Goal: Check status: Check status

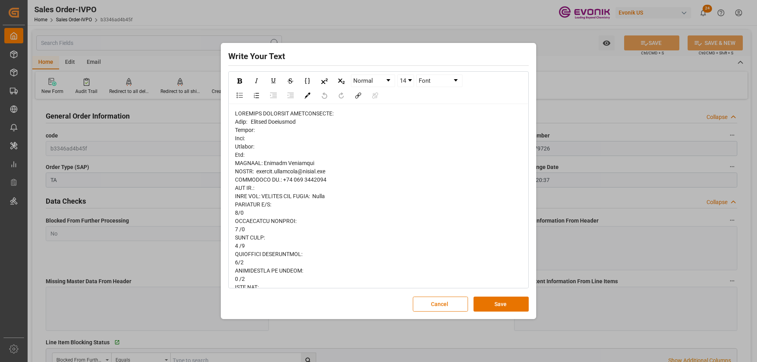
scroll to position [366, 0]
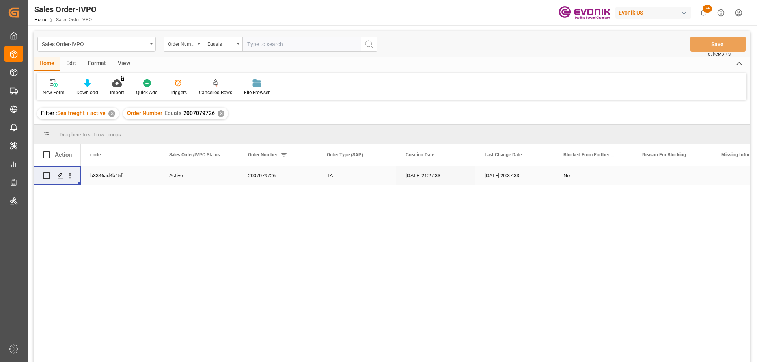
click at [254, 43] on input "text" at bounding box center [302, 44] width 118 height 15
type input "2007066376"
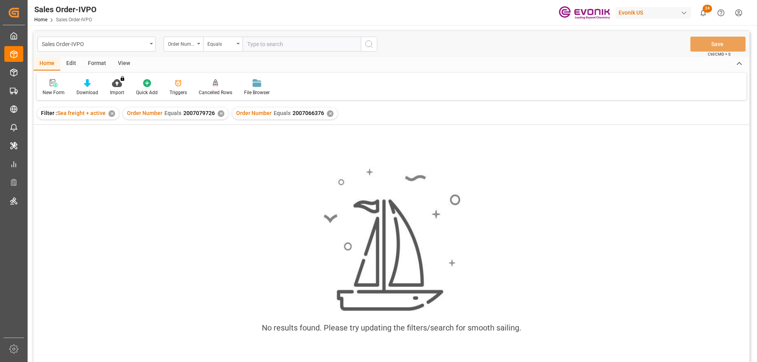
click at [220, 113] on div "✕" at bounding box center [221, 113] width 7 height 7
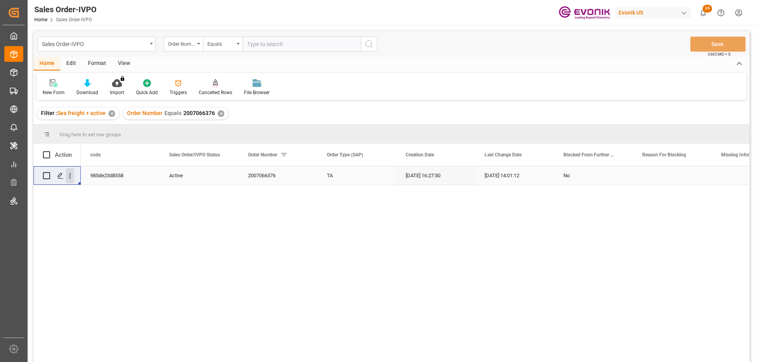
click at [71, 177] on icon "open menu" at bounding box center [70, 176] width 8 height 8
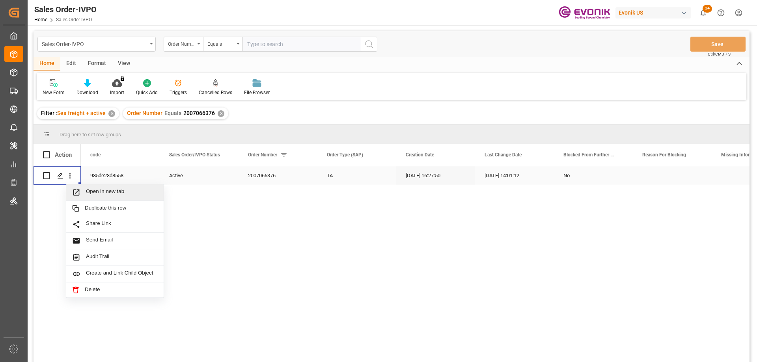
click at [90, 190] on span "Open in new tab" at bounding box center [122, 193] width 72 height 8
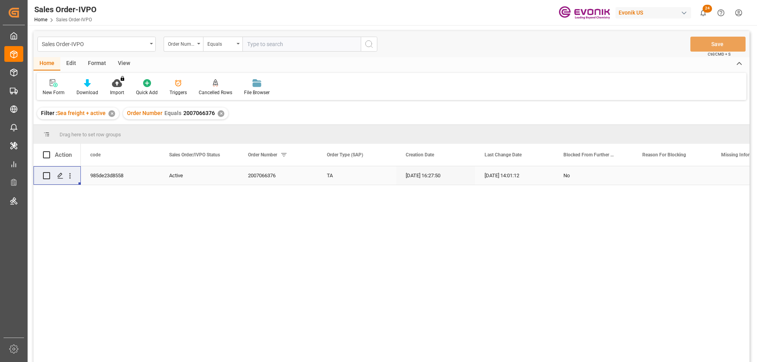
click at [281, 46] on input "text" at bounding box center [302, 44] width 118 height 15
paste input "2007154785"
type input "2007154785"
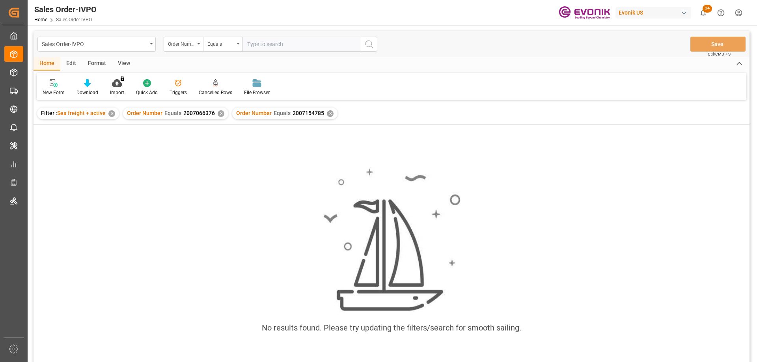
click at [220, 111] on div "✕" at bounding box center [221, 113] width 7 height 7
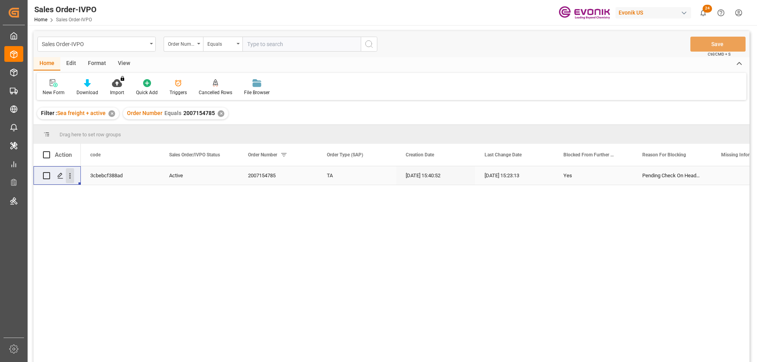
click at [71, 173] on icon "open menu" at bounding box center [70, 176] width 8 height 8
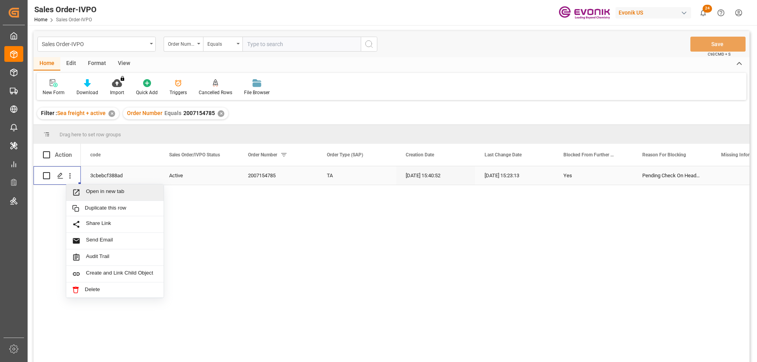
click at [97, 188] on div "Open in new tab" at bounding box center [114, 193] width 97 height 17
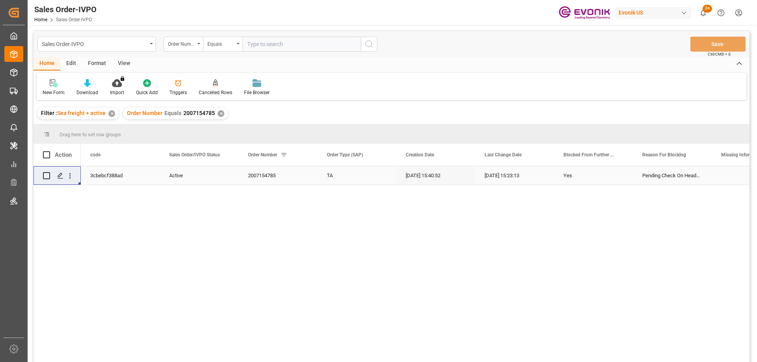
click at [307, 46] on input "text" at bounding box center [302, 44] width 118 height 15
paste input "0046466929"
type input "0046466929"
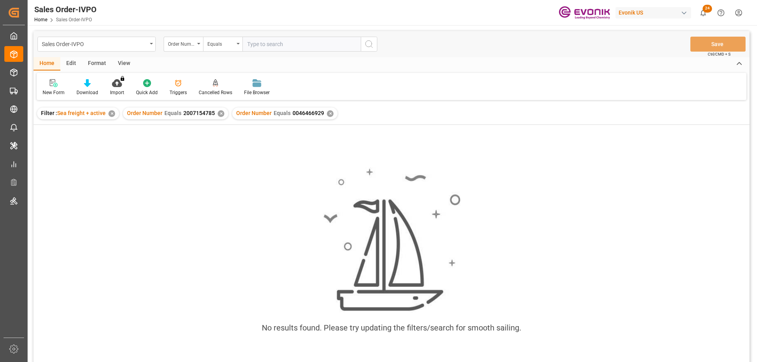
click at [218, 114] on div "✕" at bounding box center [221, 113] width 7 height 7
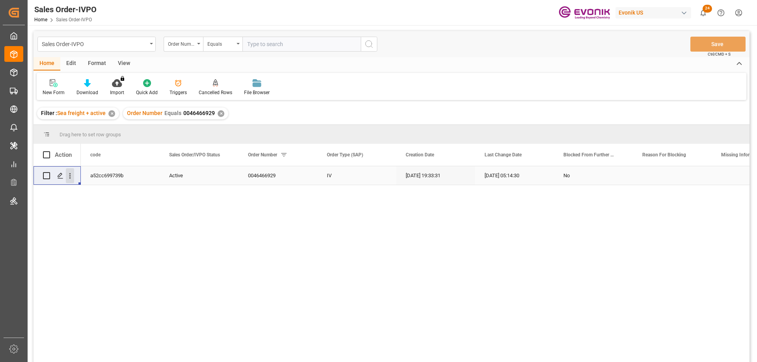
click at [67, 177] on icon "open menu" at bounding box center [70, 176] width 8 height 8
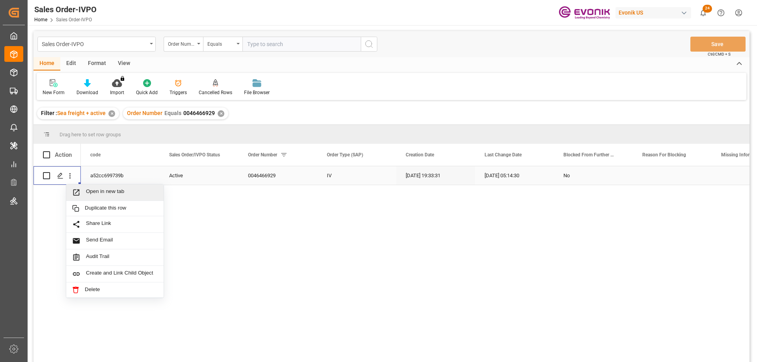
click at [88, 190] on span "Open in new tab" at bounding box center [122, 193] width 72 height 8
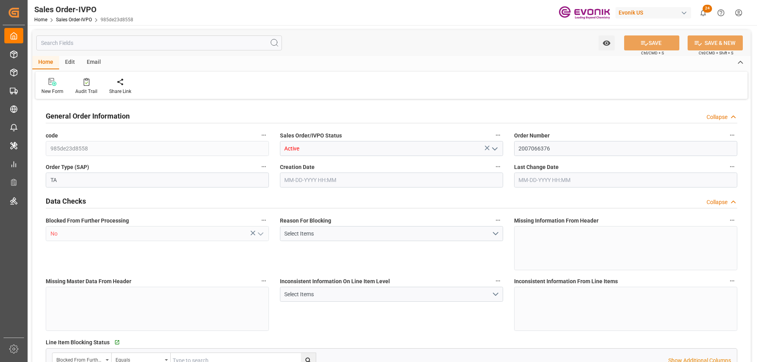
type input "BRSSZ"
type input "0"
type input "1"
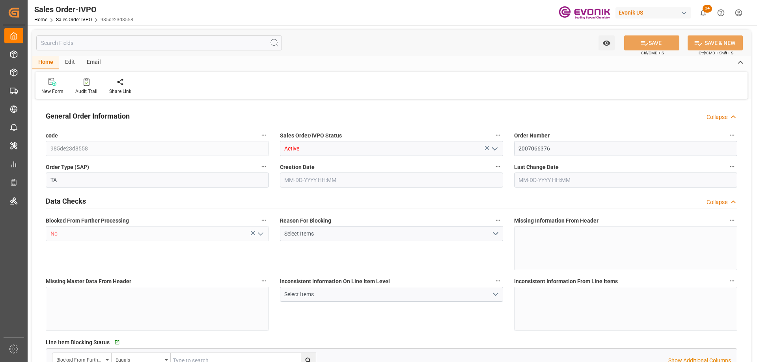
type input "16200"
type input "26.4204"
type input "17000"
type input "30"
type input "06-26-2025 16:27"
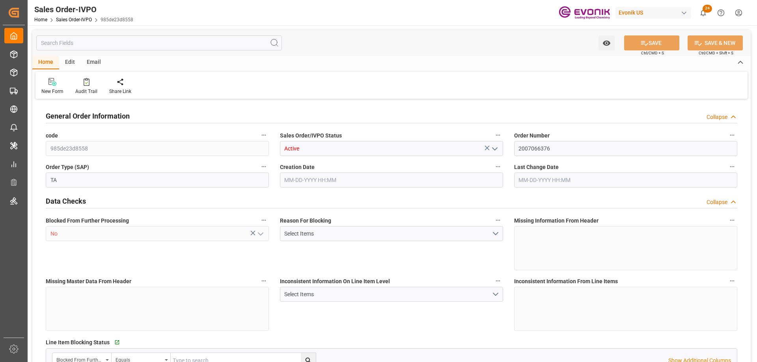
type input "09-17-2025 14:01"
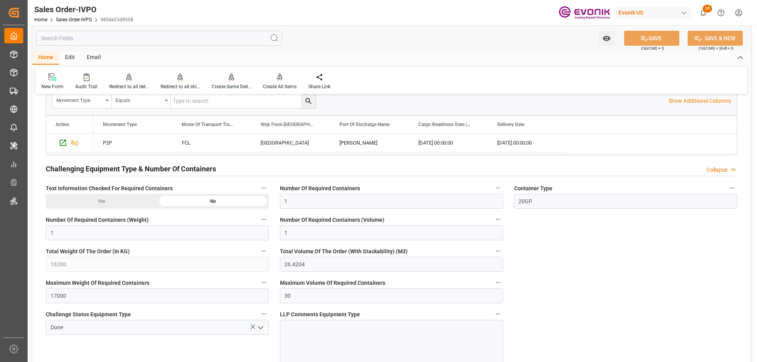
scroll to position [1240, 0]
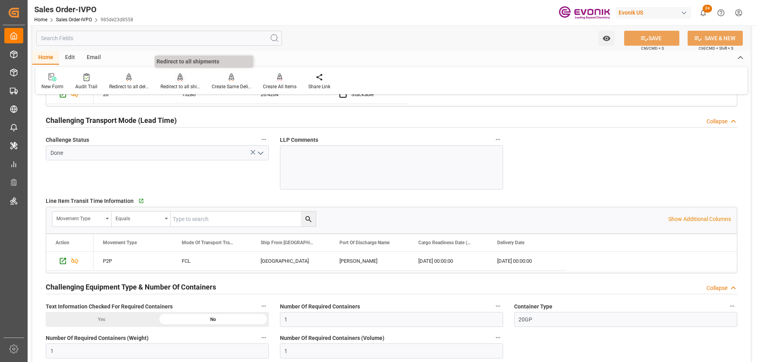
click at [169, 85] on div "Redirect to all shipments" at bounding box center [180, 86] width 39 height 7
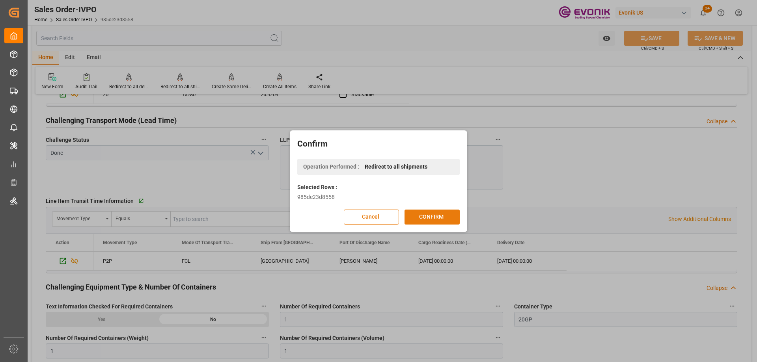
click at [417, 216] on button "CONFIRM" at bounding box center [432, 217] width 55 height 15
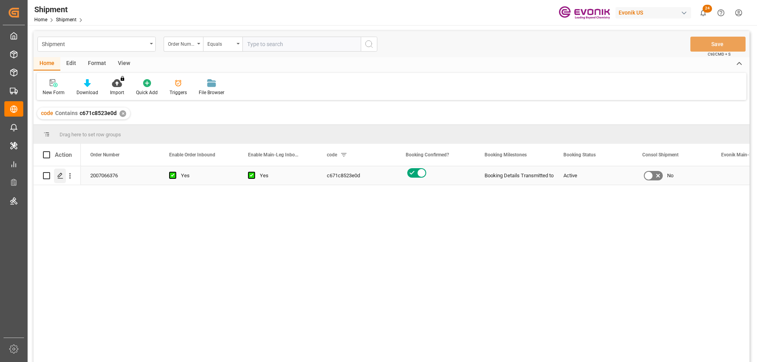
click at [62, 176] on icon "Press SPACE to select this row." at bounding box center [60, 176] width 6 height 6
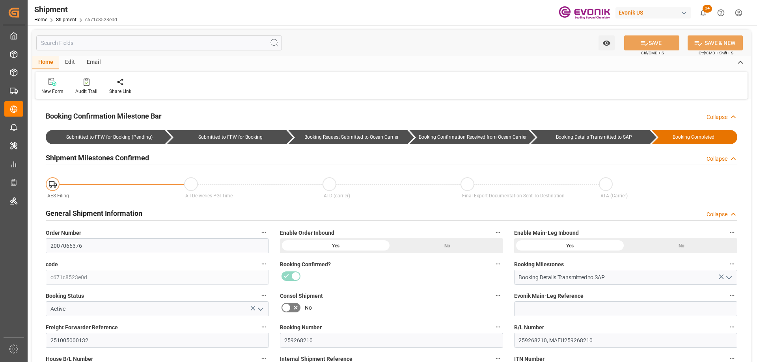
type input "80"
type input "DR"
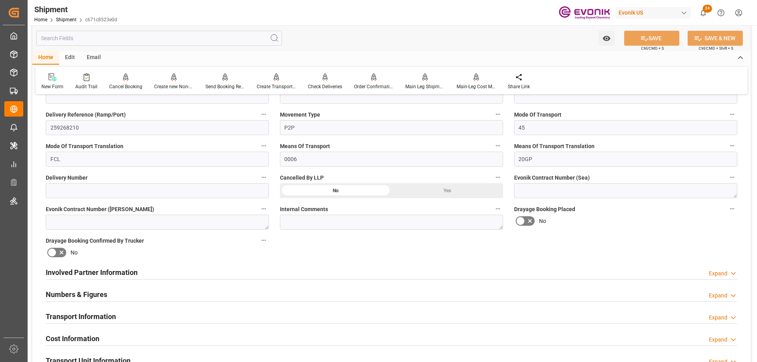
scroll to position [552, 0]
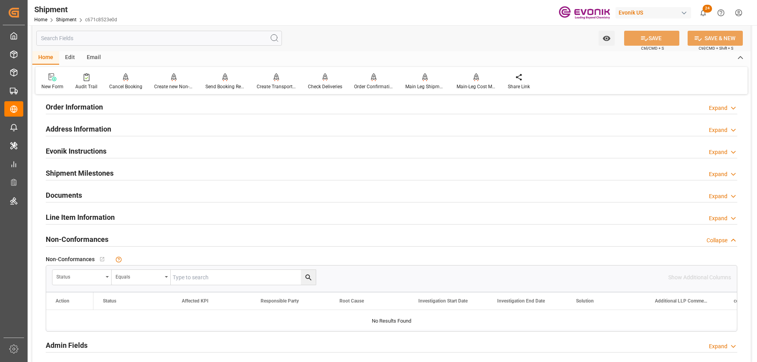
click at [103, 221] on h2 "Line Item Information" at bounding box center [80, 217] width 69 height 11
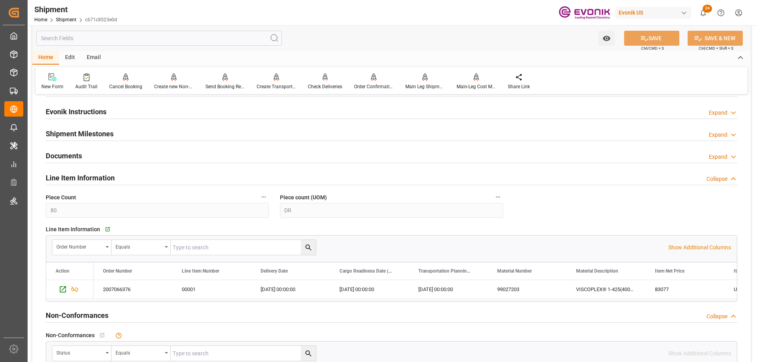
scroll to position [631, 0]
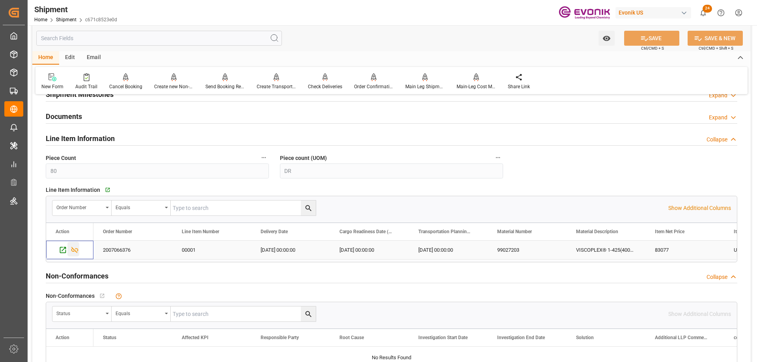
click at [75, 250] on icon "Press SPACE to select this row." at bounding box center [75, 250] width 8 height 8
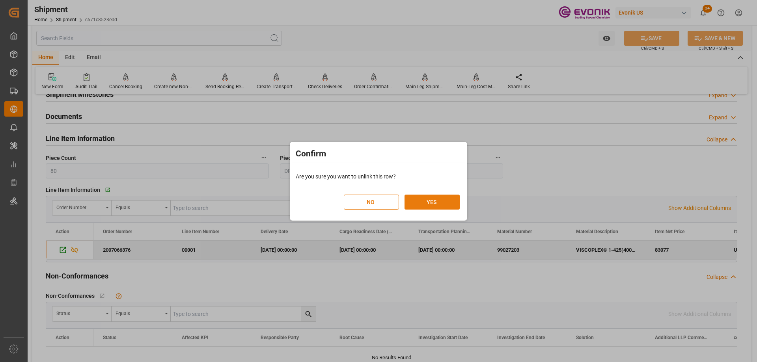
click at [442, 201] on button "YES" at bounding box center [432, 202] width 55 height 15
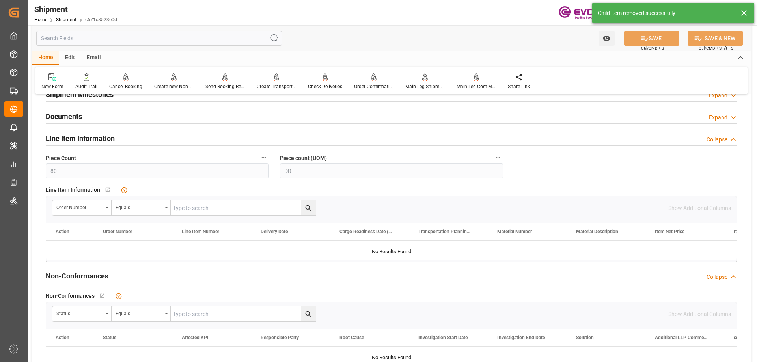
scroll to position [513, 0]
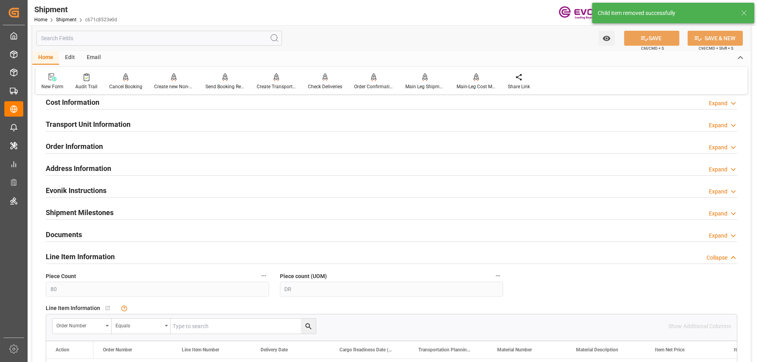
click at [81, 125] on h2 "Transport Unit Information" at bounding box center [88, 124] width 85 height 11
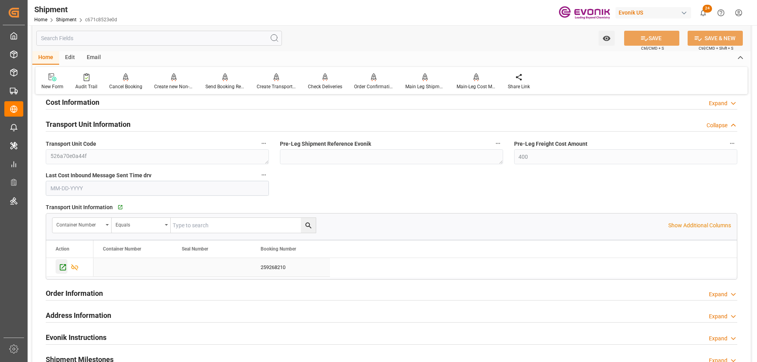
click at [63, 267] on icon "Press SPACE to select this row." at bounding box center [63, 267] width 8 height 8
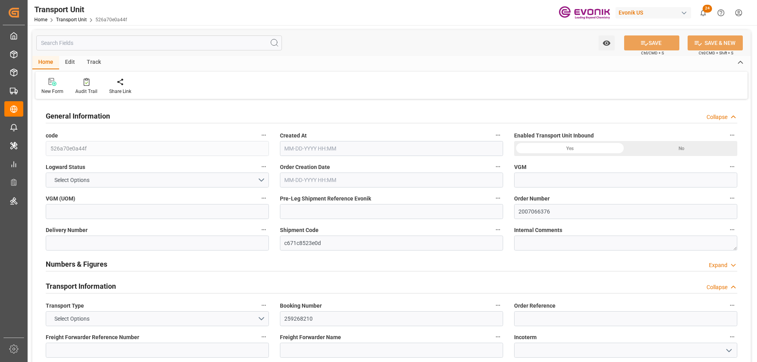
type input "Maersk"
type input "Maersk Line AS"
type input "USHOU"
type input "BRSSZ"
type input "16200"
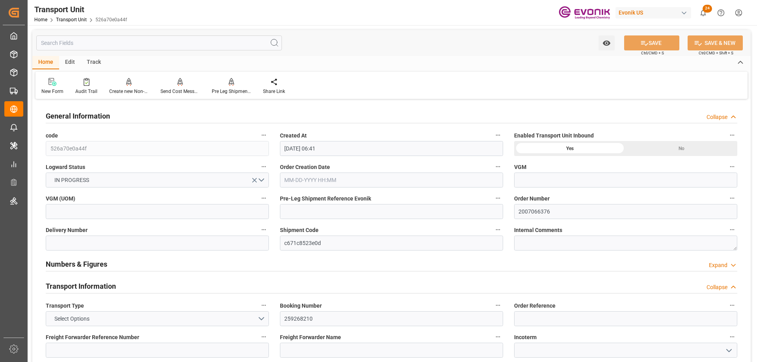
type input "[DATE] 06:41"
type input "[DATE]"
type input "[DATE] 00:00"
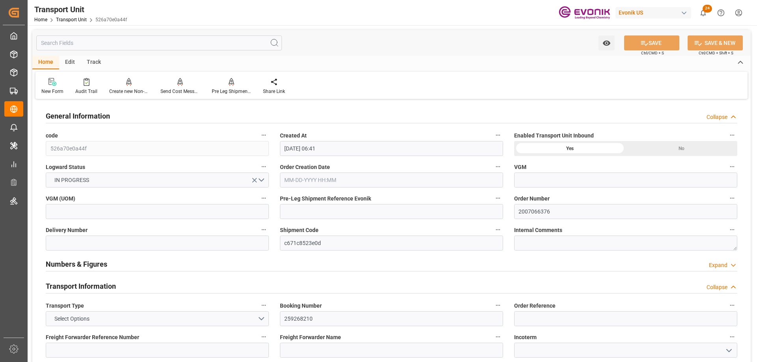
type input "[DATE] 00:00"
type input "[DATE] 16:00"
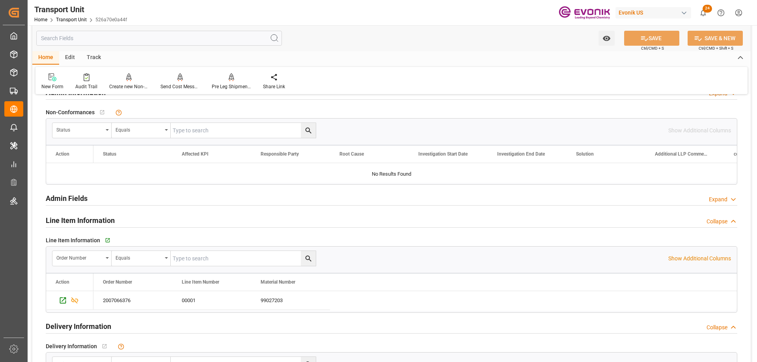
scroll to position [1104, 0]
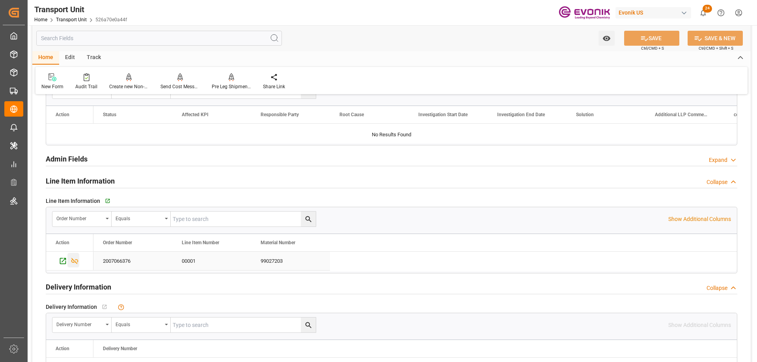
click at [75, 259] on icon "Press SPACE to select this row." at bounding box center [75, 261] width 8 height 8
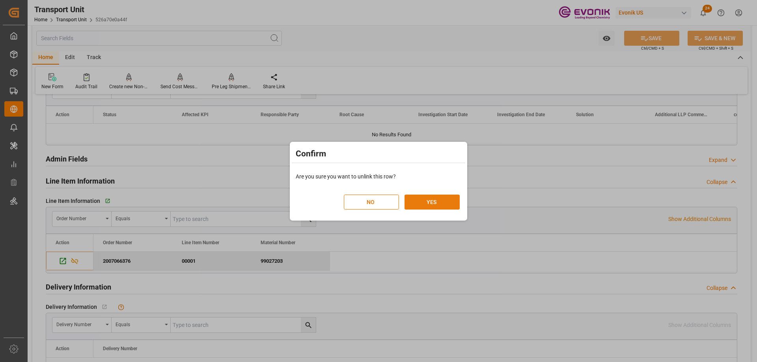
click at [417, 200] on button "YES" at bounding box center [432, 202] width 55 height 15
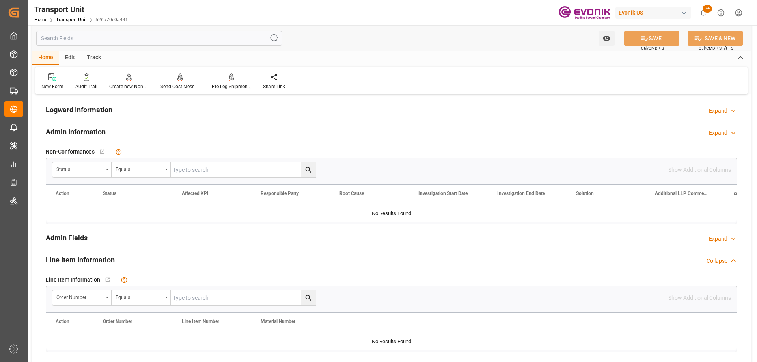
scroll to position [1144, 0]
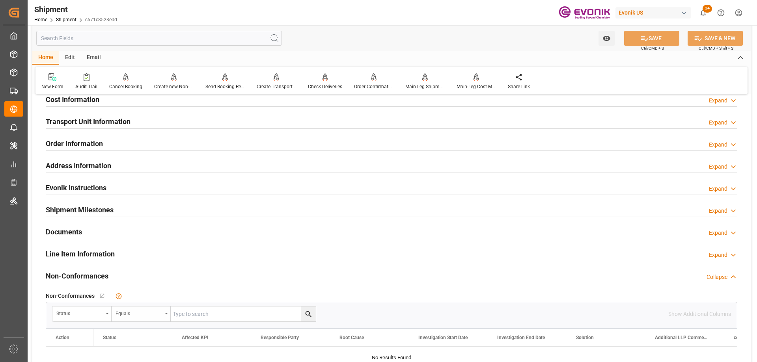
scroll to position [594, 0]
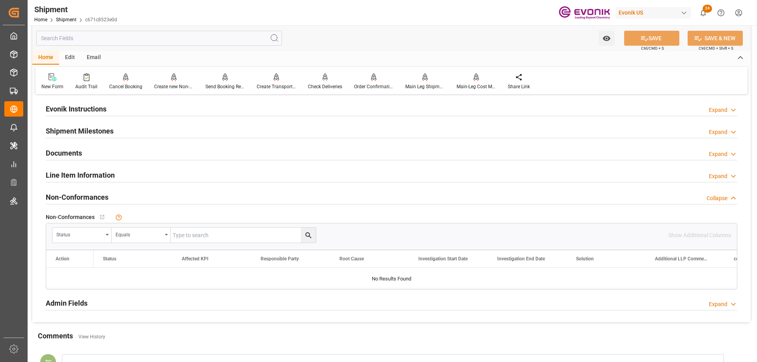
click at [99, 179] on h2 "Line Item Information" at bounding box center [80, 175] width 69 height 11
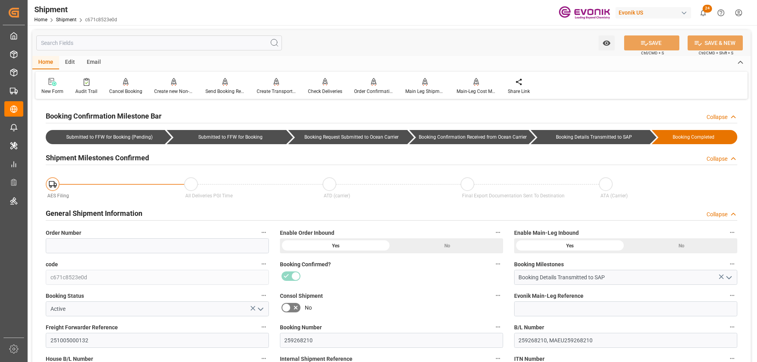
scroll to position [197, 0]
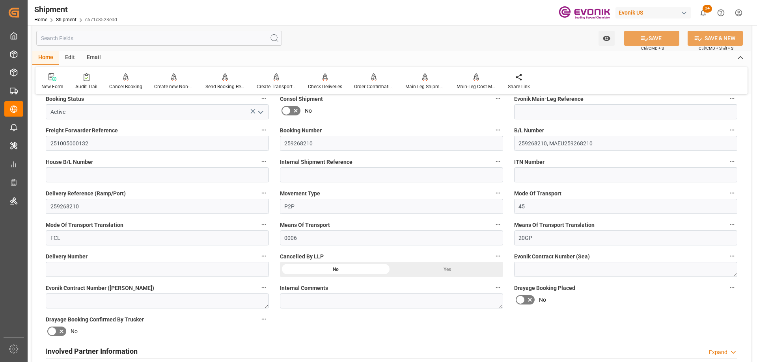
click at [453, 272] on div "Yes" at bounding box center [448, 269] width 112 height 15
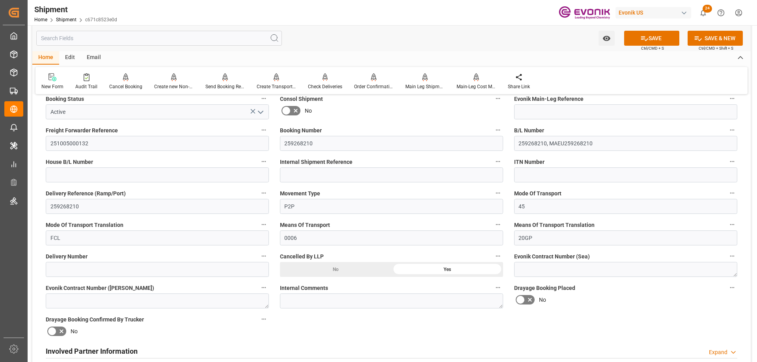
click at [259, 110] on icon "open menu" at bounding box center [260, 112] width 9 height 9
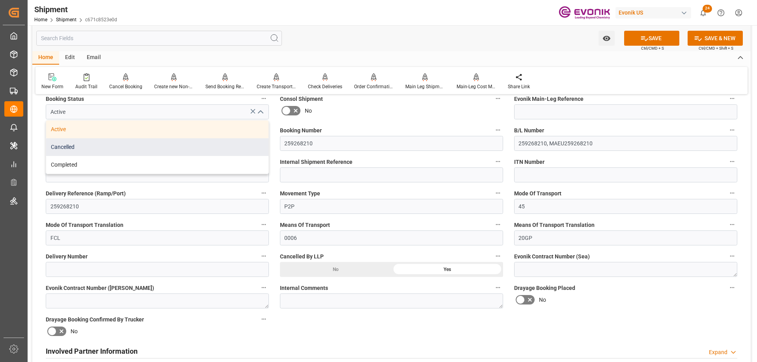
click at [80, 149] on div "Cancelled" at bounding box center [157, 147] width 222 height 18
type input "Cancelled"
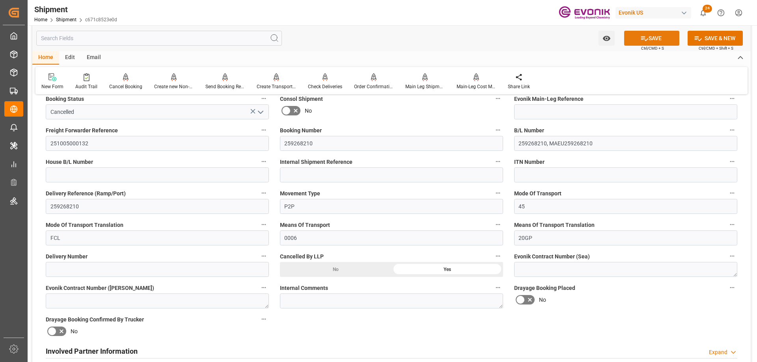
click at [646, 37] on icon at bounding box center [644, 38] width 8 height 8
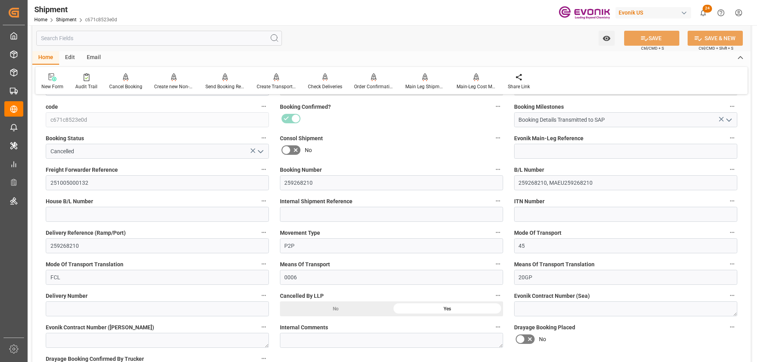
scroll to position [118, 0]
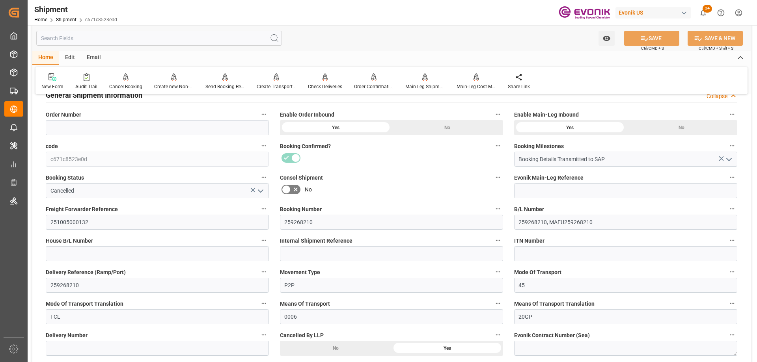
scroll to position [197, 0]
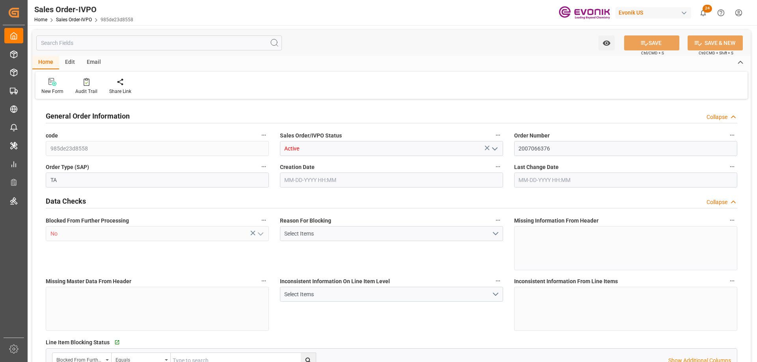
type input "BRSSZ"
type input "0"
type input "1"
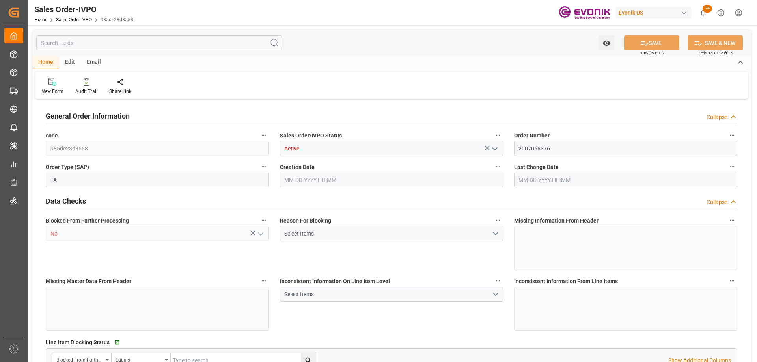
type input "16200"
type input "26.4204"
type input "17000"
type input "30"
type input "[DATE] 16:27"
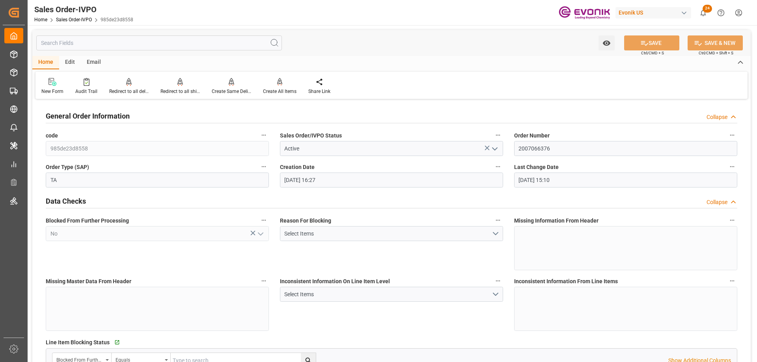
type input "[DATE] 15:10"
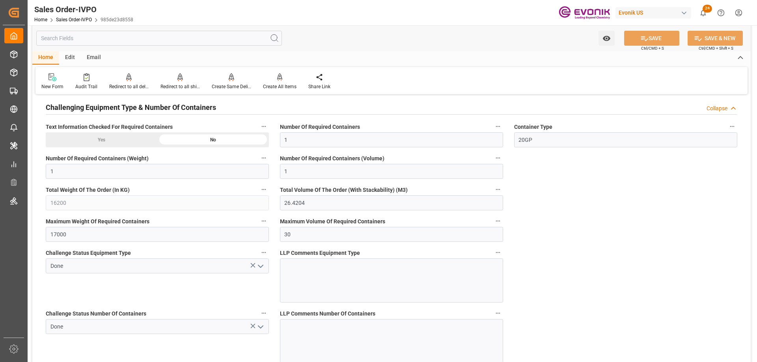
scroll to position [1499, 0]
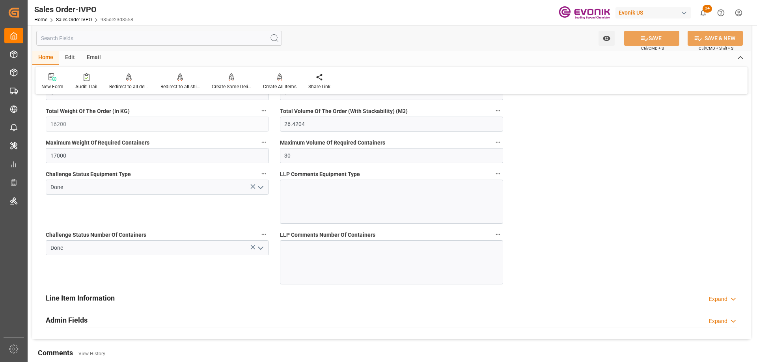
click at [257, 244] on icon "open menu" at bounding box center [260, 248] width 9 height 9
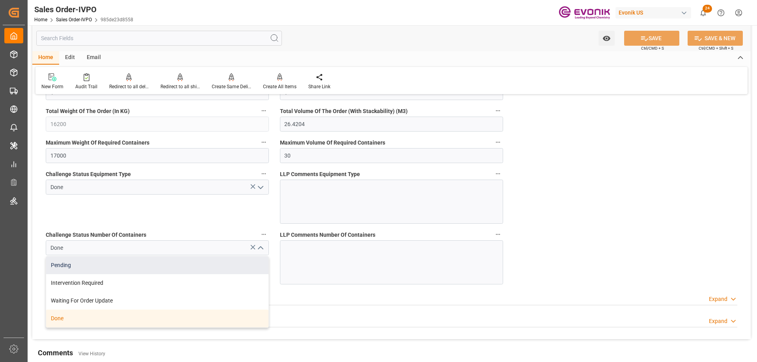
click at [153, 267] on div "Pending" at bounding box center [157, 266] width 222 height 18
type input "Pending"
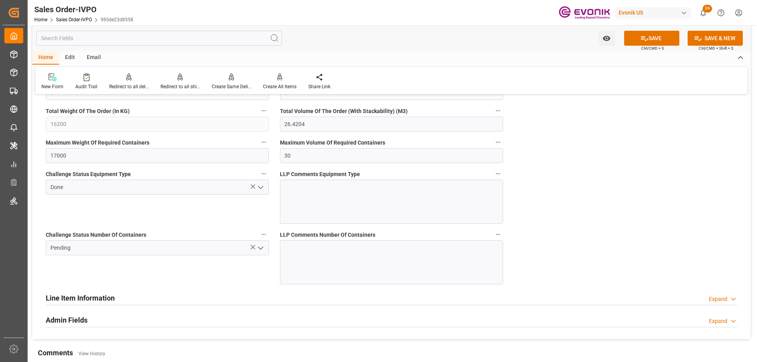
click at [262, 187] on polyline "open menu" at bounding box center [260, 188] width 5 height 2
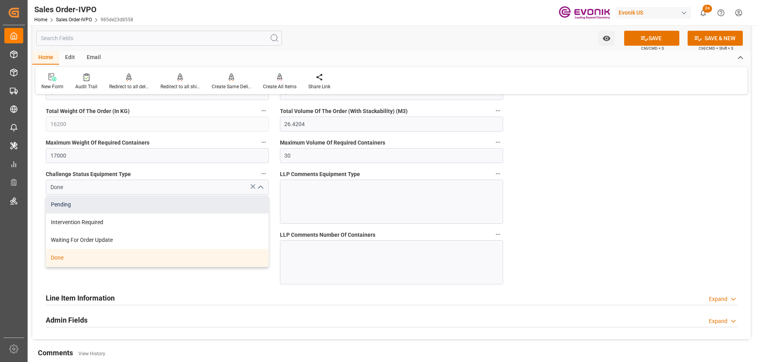
click at [63, 198] on div "Pending" at bounding box center [157, 205] width 222 height 18
type input "Pending"
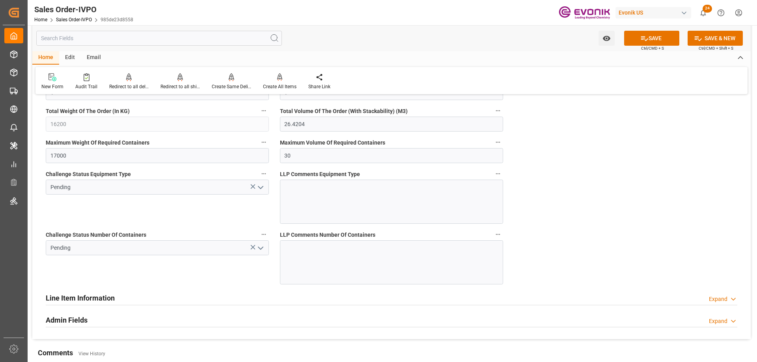
scroll to position [1380, 0]
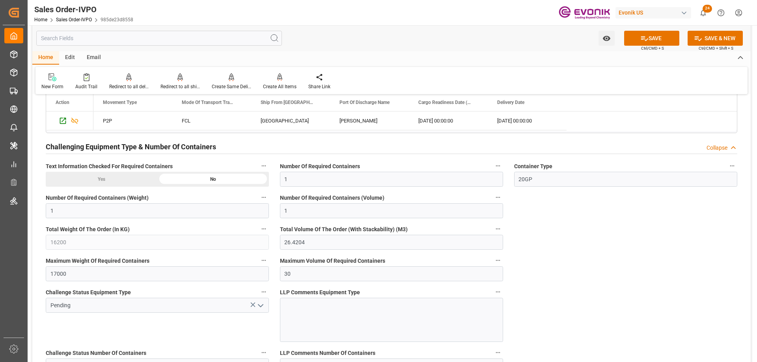
click at [93, 184] on div "Yes" at bounding box center [102, 179] width 112 height 15
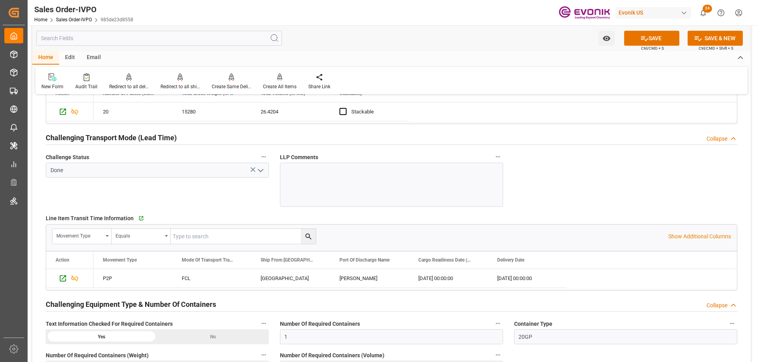
click at [259, 169] on icon "open menu" at bounding box center [260, 170] width 9 height 9
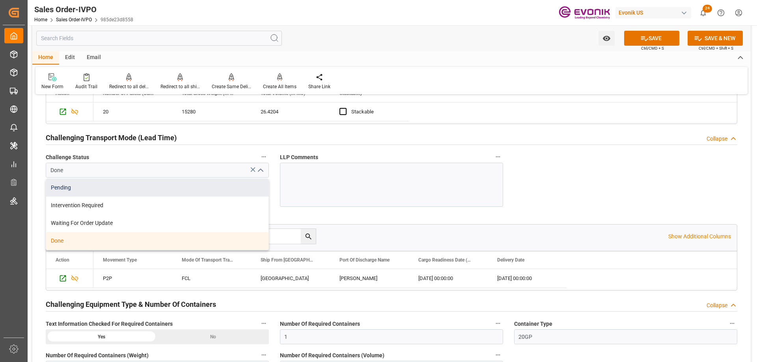
click at [87, 182] on div "Pending" at bounding box center [157, 188] width 222 height 18
type input "Pending"
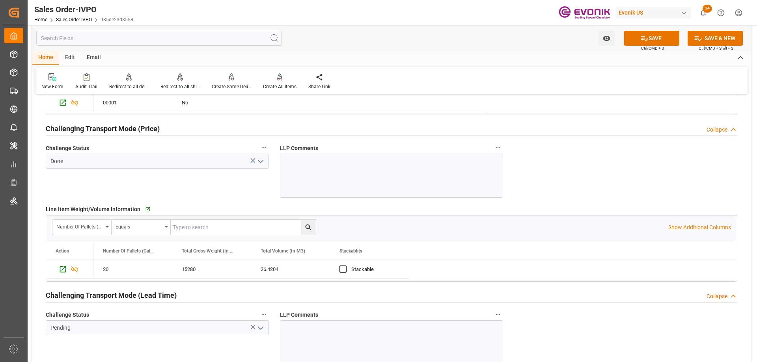
scroll to position [1025, 0]
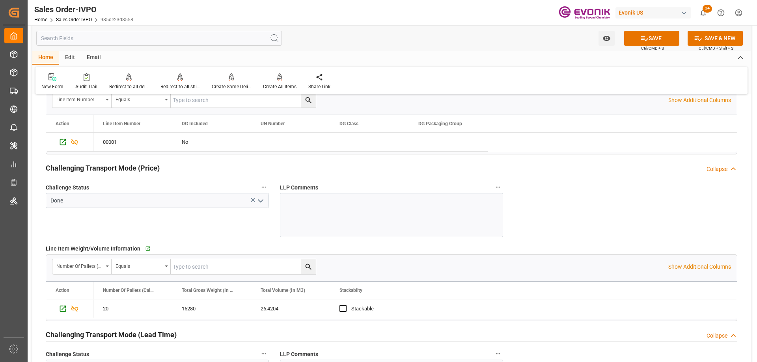
click at [262, 201] on polyline "open menu" at bounding box center [260, 201] width 5 height 2
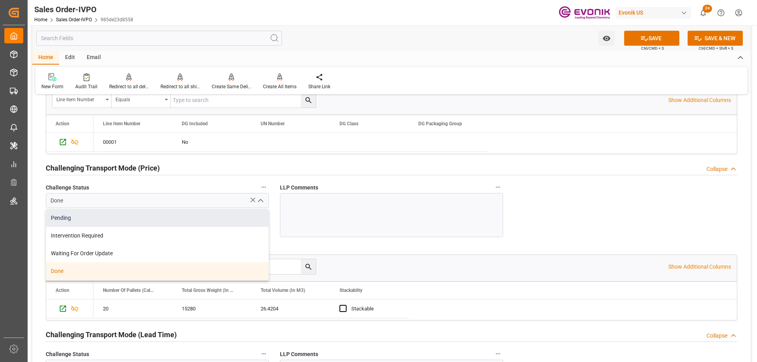
click at [134, 214] on div "Pending" at bounding box center [157, 218] width 222 height 18
type input "Pending"
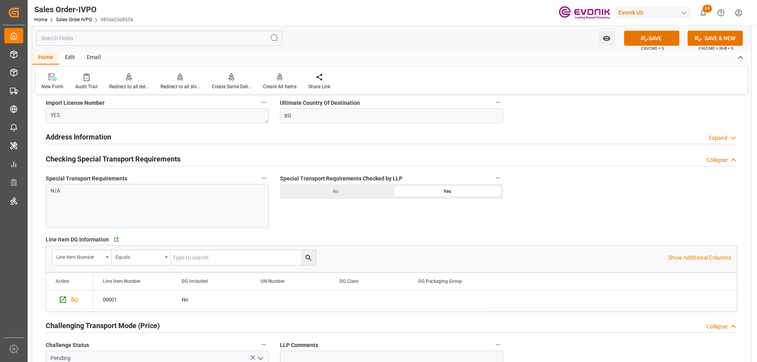
scroll to position [828, 0]
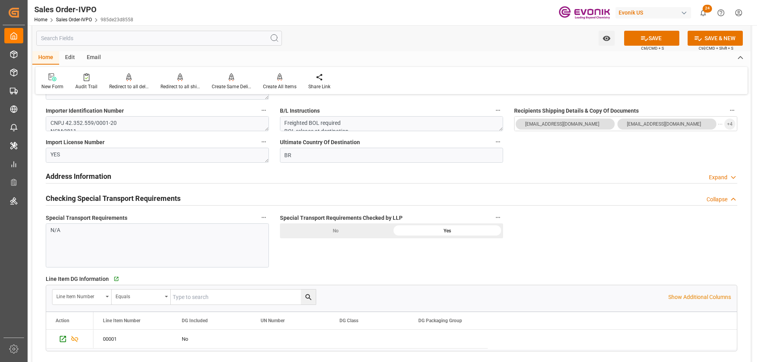
click at [384, 235] on div "No" at bounding box center [336, 231] width 112 height 15
click at [640, 37] on icon at bounding box center [644, 38] width 8 height 8
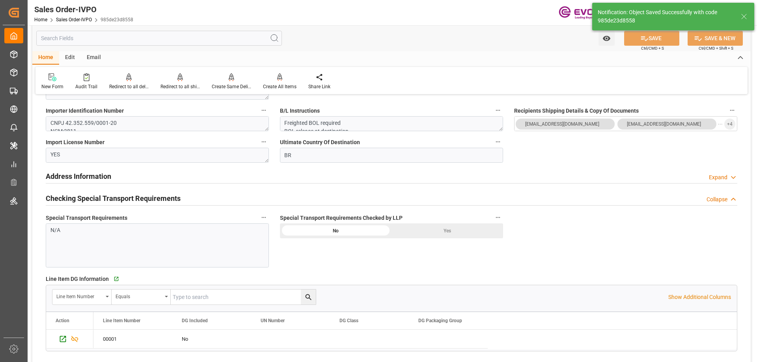
type input "09-17-2025 15:13"
type input "Yes"
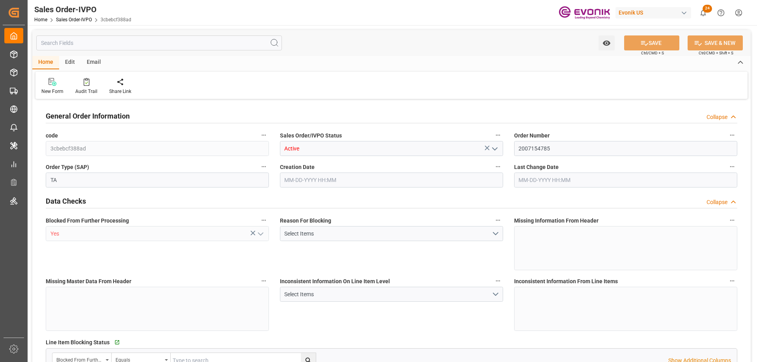
type input "CNSHA"
type input "0"
type input "1"
type input "14724.52"
type input "23.143"
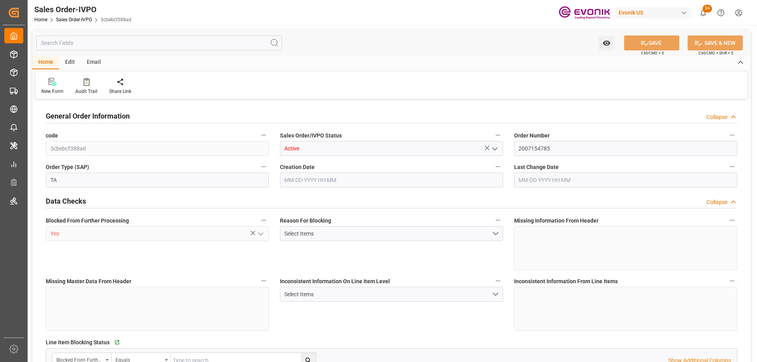
type input "0"
type input "09-16-2025 15:40"
type input "09-17-2025 15:23"
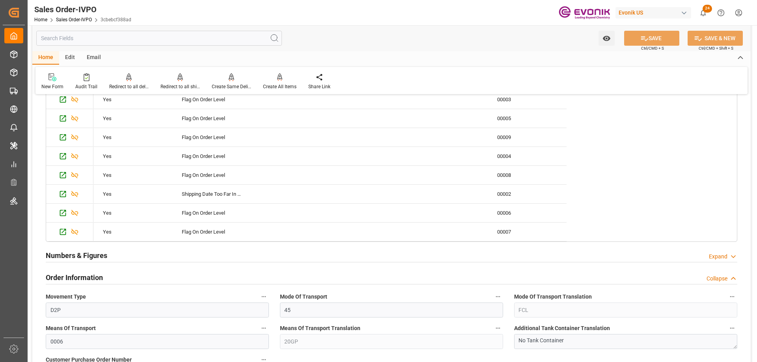
scroll to position [394, 0]
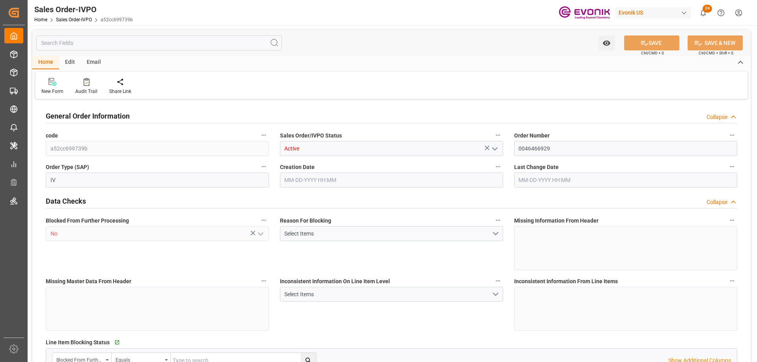
type input "NLRTM"
type input "0"
type input "1"
type input "2"
type input "17252"
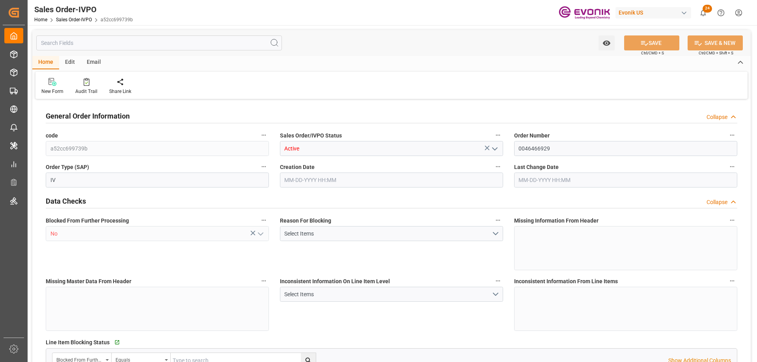
type input "0"
type input "17000"
type input "30"
type input "08-05-2025 19:33"
type input "09-15-2025 05:14"
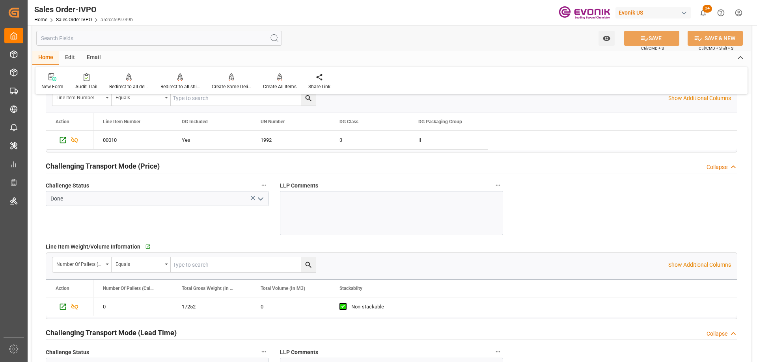
scroll to position [1303, 0]
